Goal: Information Seeking & Learning: Learn about a topic

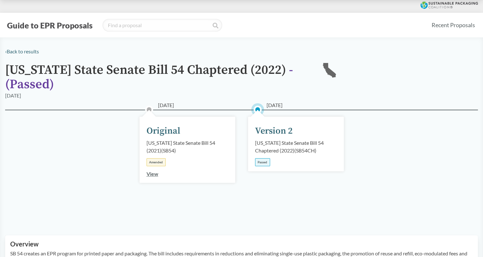
click at [299, 150] on div "[US_STATE] State Senate Bill 54 Chaptered (2022) ( SB54CH )" at bounding box center [296, 146] width 82 height 15
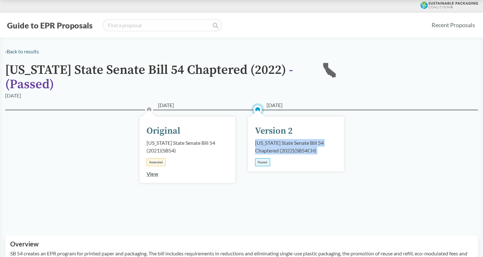
click at [299, 150] on div "[US_STATE] State Senate Bill 54 Chaptered (2022) ( SB54CH )" at bounding box center [296, 146] width 82 height 15
click at [278, 152] on div "[US_STATE] State Senate Bill 54 Chaptered (2022) ( SB54CH )" at bounding box center [296, 146] width 82 height 15
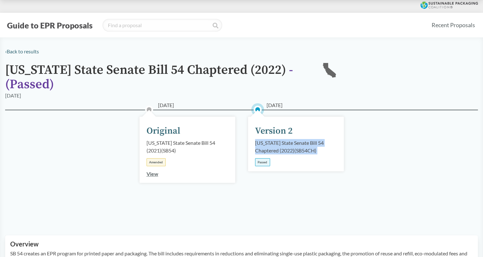
click at [278, 152] on div "[US_STATE] State Senate Bill 54 Chaptered (2022) ( SB54CH )" at bounding box center [296, 146] width 82 height 15
click at [287, 132] on div "Version 2" at bounding box center [274, 130] width 38 height 13
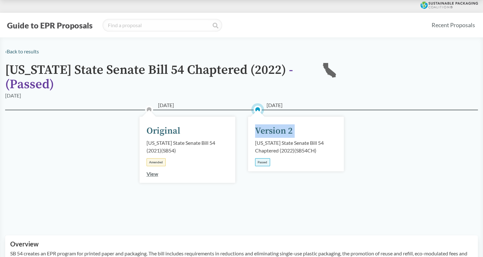
click at [287, 132] on div "Version 2" at bounding box center [274, 130] width 38 height 13
drag, startPoint x: 287, startPoint y: 132, endPoint x: 268, endPoint y: 163, distance: 36.8
click at [268, 163] on div "Passed" at bounding box center [262, 162] width 15 height 8
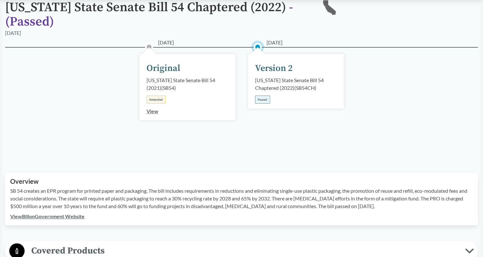
scroll to position [63, 0]
click at [155, 110] on link "View" at bounding box center [153, 111] width 12 height 6
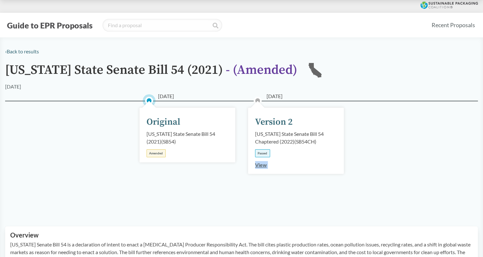
click at [265, 161] on div "View" at bounding box center [261, 165] width 12 height 8
click at [264, 164] on link "View" at bounding box center [261, 165] width 12 height 6
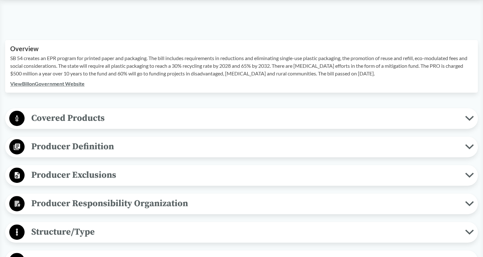
scroll to position [196, 0]
click at [235, 147] on span "Producer Definition" at bounding box center [245, 146] width 441 height 14
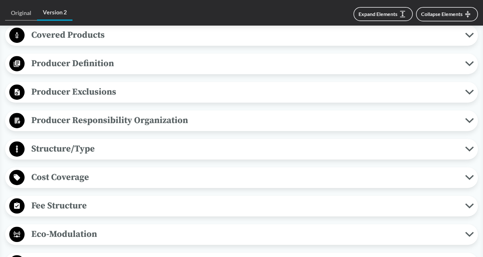
scroll to position [279, 0]
click at [198, 67] on span "Producer Definition" at bounding box center [245, 63] width 441 height 14
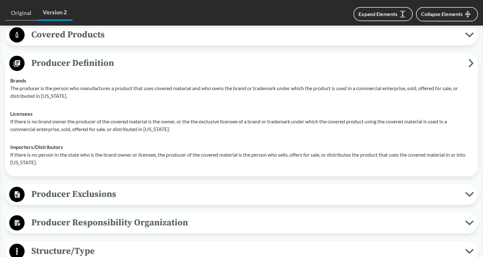
click at [151, 32] on span "Covered Products" at bounding box center [245, 34] width 441 height 14
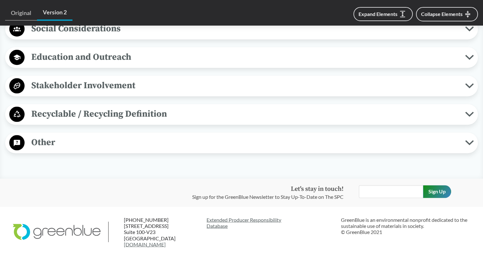
scroll to position [1013, 0]
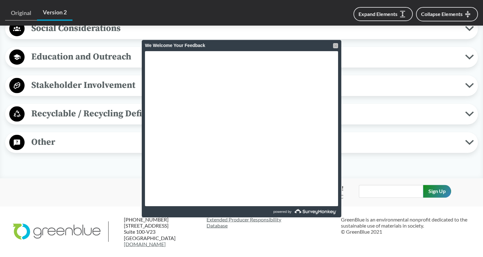
click at [333, 46] on div "We Welcome Your Feedback" at bounding box center [242, 45] width 200 height 11
click at [335, 45] on div at bounding box center [335, 45] width 5 height 5
